Goal: Transaction & Acquisition: Subscribe to service/newsletter

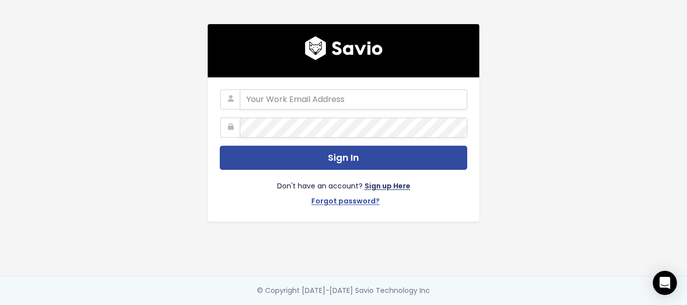
click at [384, 182] on link "Sign up Here" at bounding box center [387, 187] width 46 height 15
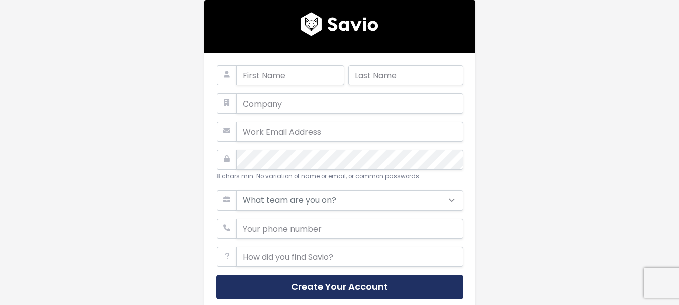
scroll to position [98, 0]
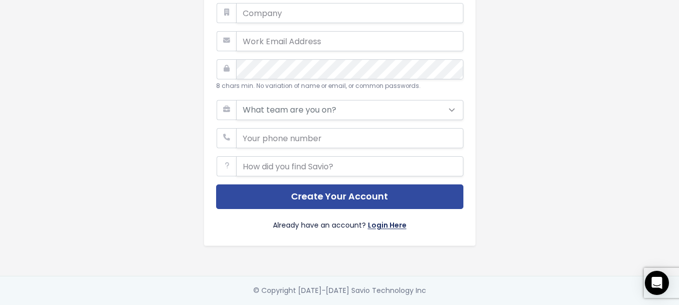
click at [374, 219] on link "Login Here" at bounding box center [387, 226] width 39 height 15
